Goal: Find specific page/section: Find specific page/section

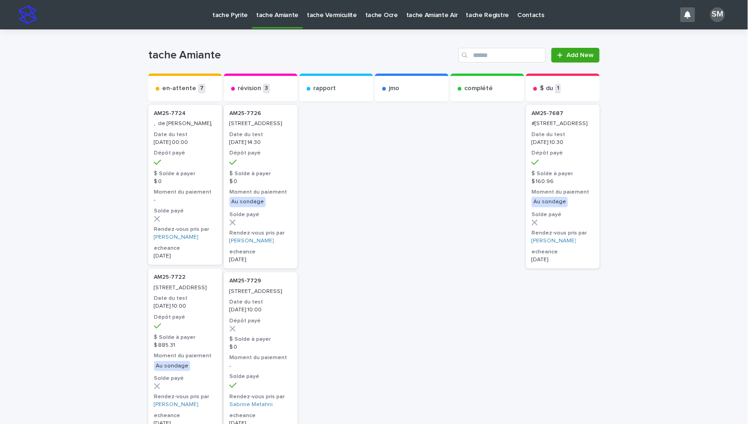
click at [226, 15] on p "tache Pyrite" at bounding box center [229, 9] width 35 height 19
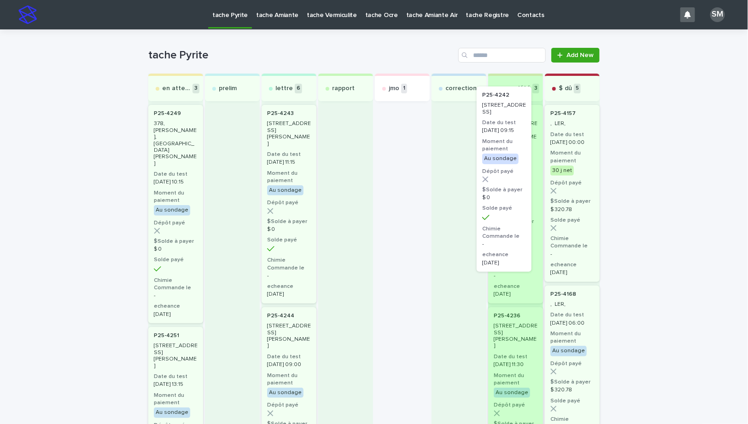
drag, startPoint x: 398, startPoint y: 206, endPoint x: 511, endPoint y: 186, distance: 114.6
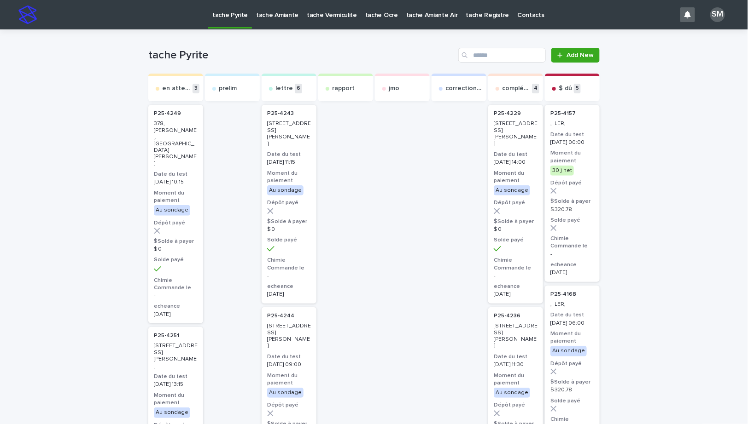
click at [256, 2] on p "tache Amiante" at bounding box center [277, 9] width 42 height 19
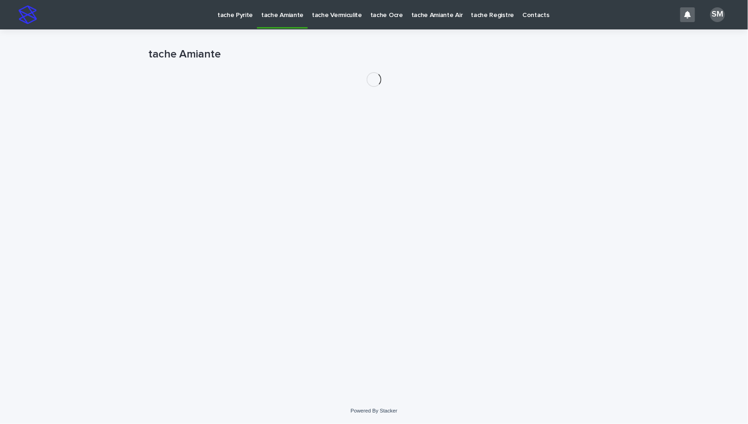
click at [269, 12] on p "tache Amiante" at bounding box center [282, 9] width 42 height 19
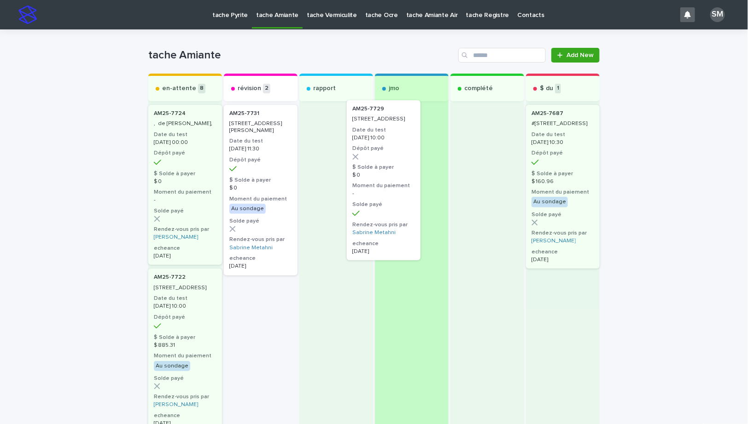
drag, startPoint x: 259, startPoint y: 140, endPoint x: 390, endPoint y: 134, distance: 131.3
